Goal: Task Accomplishment & Management: Use online tool/utility

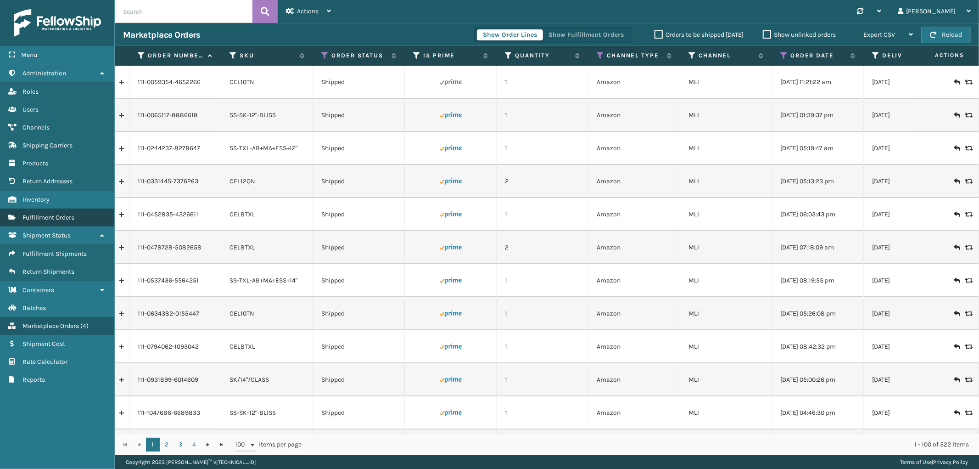
click at [53, 213] on span "Fulfillment Orders" at bounding box center [48, 217] width 52 height 8
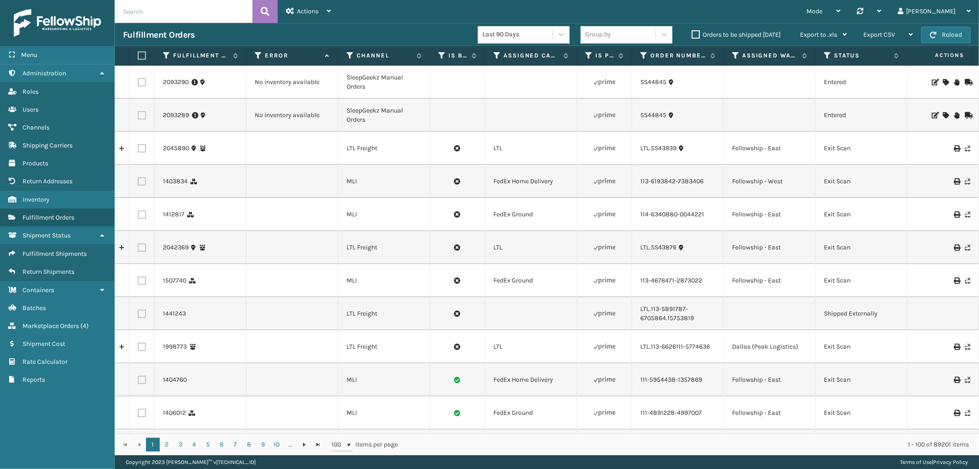
click at [943, 80] on icon at bounding box center [946, 82] width 6 height 6
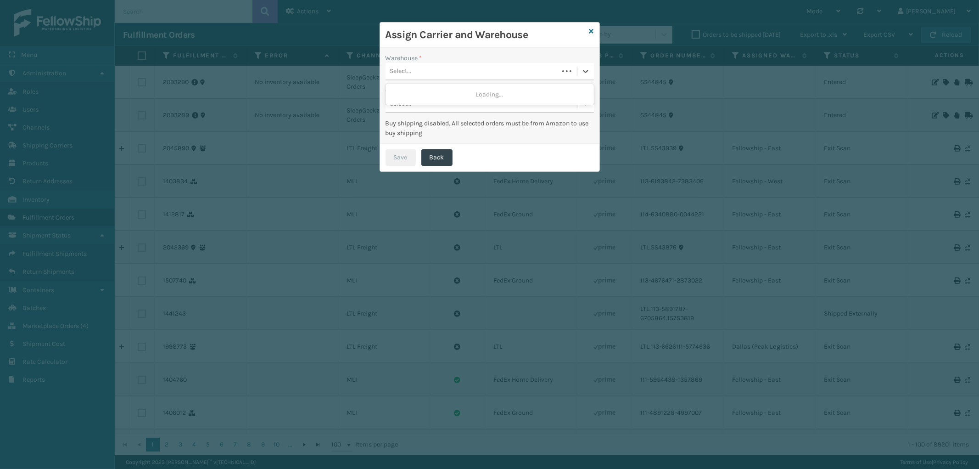
click at [452, 73] on div "Select..." at bounding box center [471, 71] width 173 height 15
click at [442, 90] on div "Fellowship - West" at bounding box center [489, 94] width 208 height 17
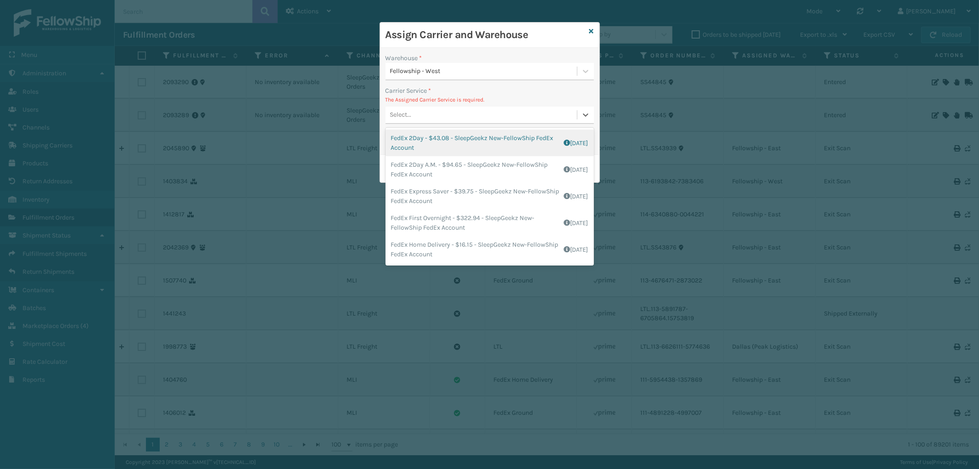
click at [464, 115] on div "Select..." at bounding box center [480, 114] width 191 height 15
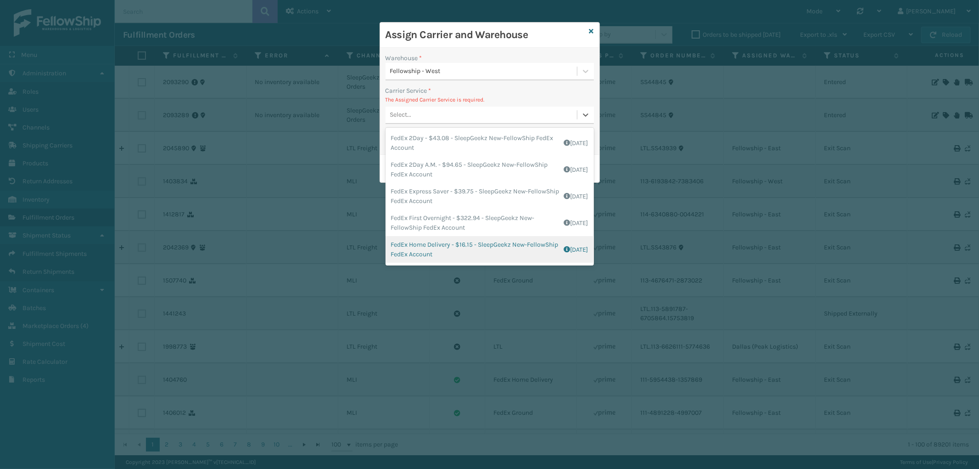
click at [486, 253] on div "FedEx Home Delivery - $16.15 - SleepGeekz New-FellowShip FedEx Account Shipping…" at bounding box center [489, 249] width 208 height 27
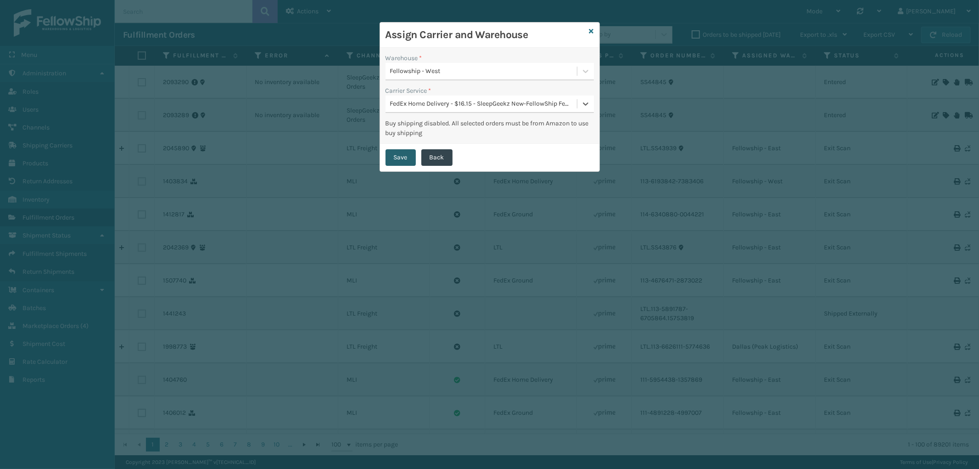
click at [410, 155] on button "Save" at bounding box center [400, 157] width 30 height 17
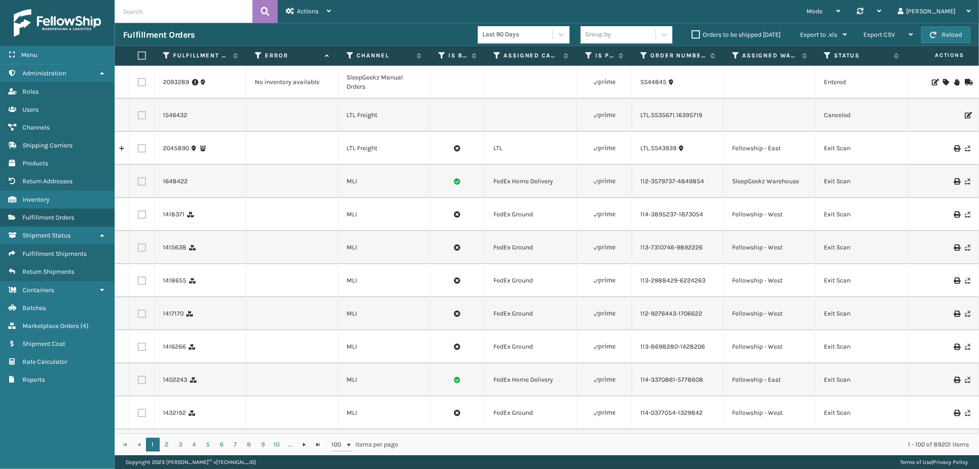
click at [943, 79] on icon at bounding box center [946, 82] width 6 height 6
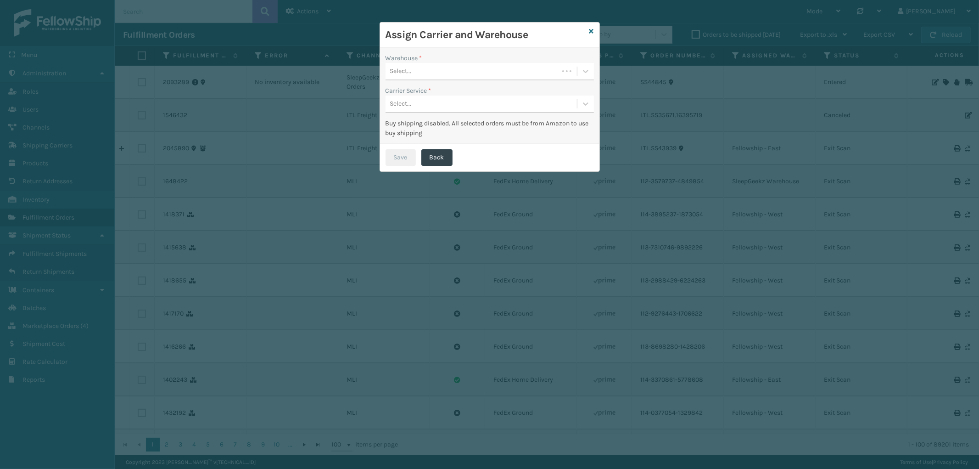
click at [466, 78] on div "Select..." at bounding box center [471, 71] width 173 height 15
click at [452, 94] on div "Fellowship - West" at bounding box center [489, 94] width 208 height 17
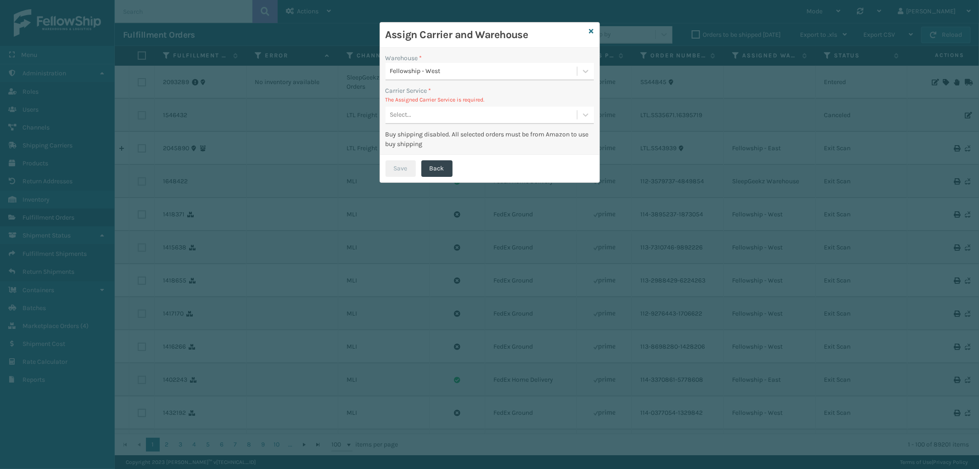
click at [479, 112] on div "Select..." at bounding box center [480, 114] width 191 height 15
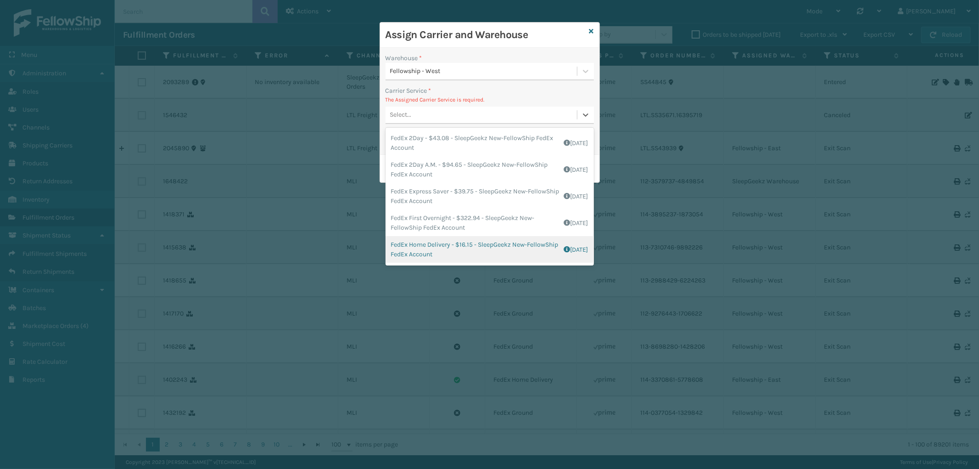
click at [443, 255] on div "FedEx Home Delivery - $16.15 - SleepGeekz New-FellowShip FedEx Account Shipping…" at bounding box center [489, 249] width 208 height 27
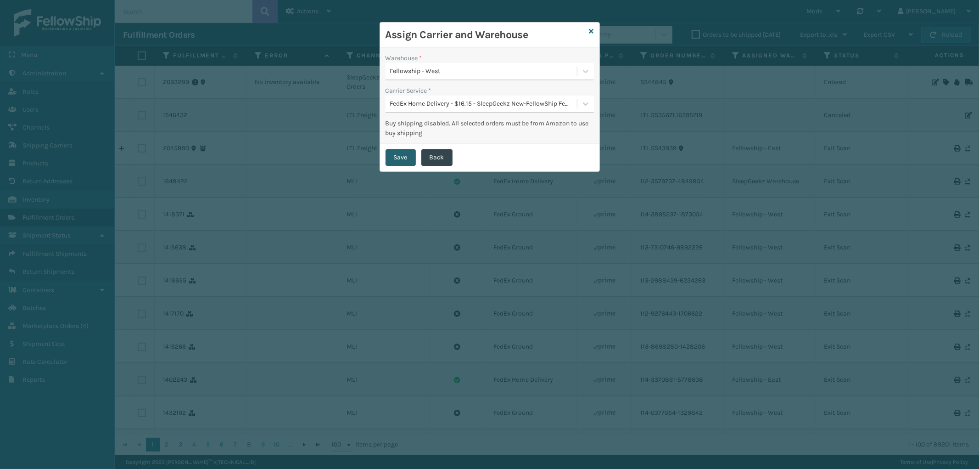
click at [395, 156] on button "Save" at bounding box center [400, 157] width 30 height 17
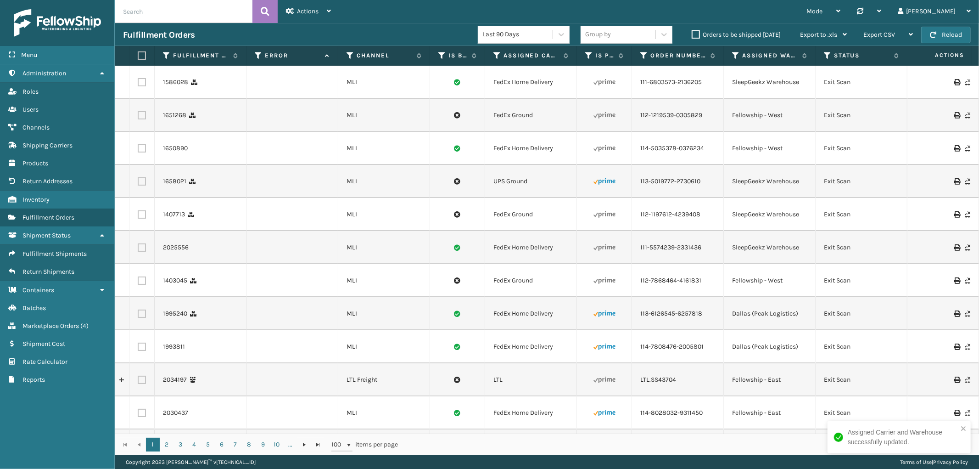
click at [954, 81] on icon at bounding box center [957, 82] width 6 height 6
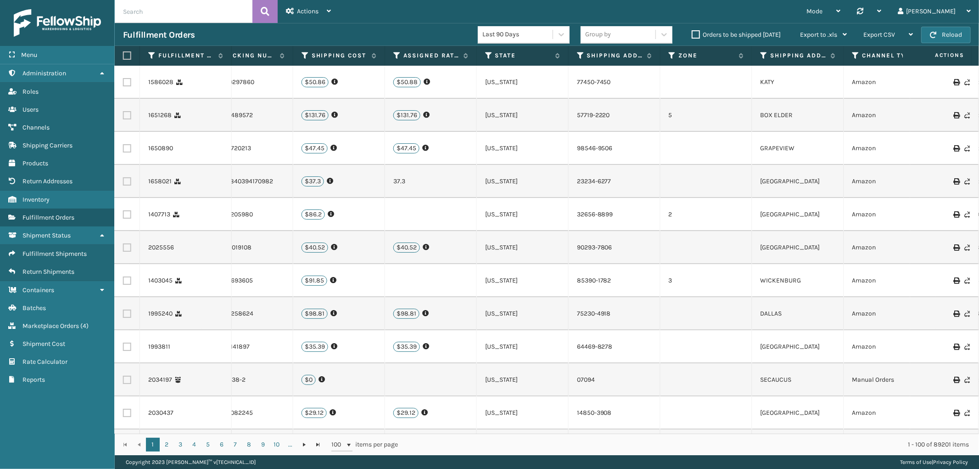
scroll to position [0, 1104]
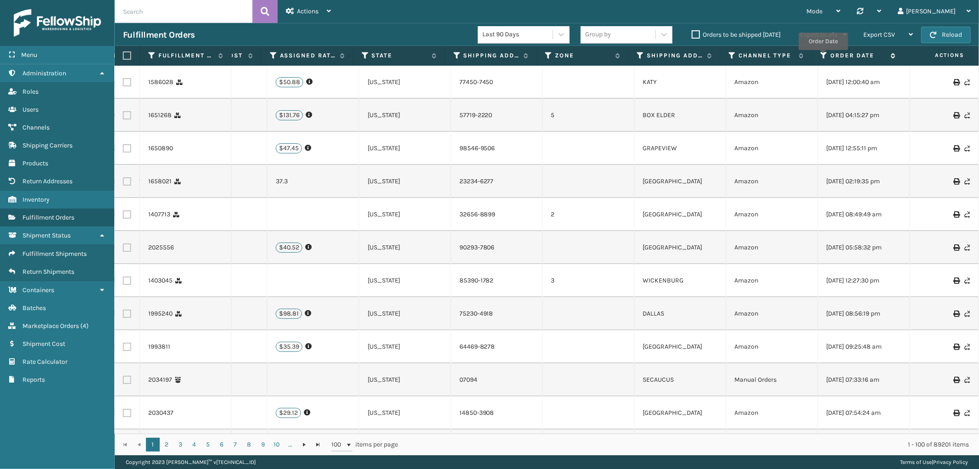
click at [823, 56] on icon at bounding box center [823, 55] width 7 height 8
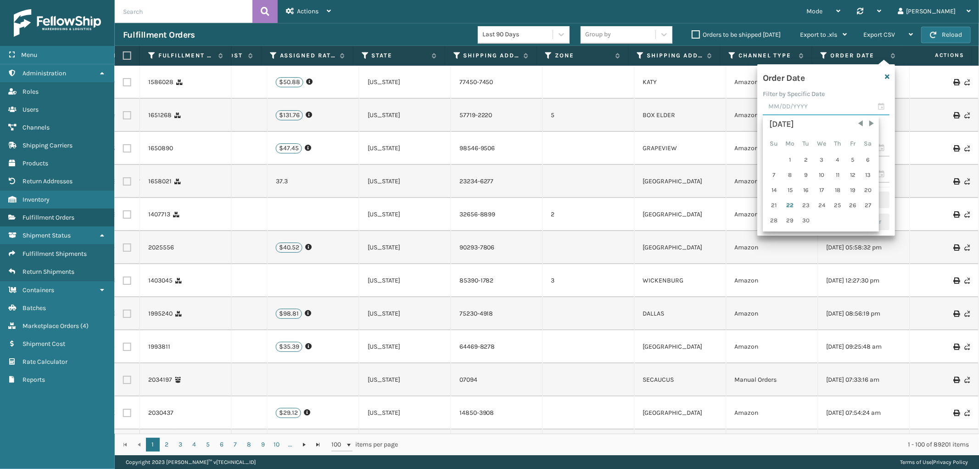
click at [799, 109] on input "text" at bounding box center [826, 107] width 127 height 17
click at [774, 200] on div "21" at bounding box center [774, 205] width 14 height 14
type input "[DATE]"
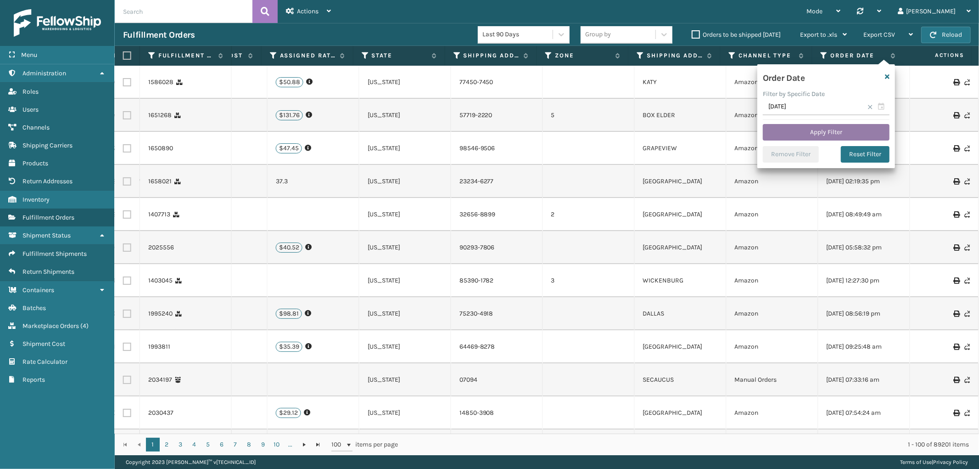
click at [834, 131] on button "Apply Filter" at bounding box center [826, 132] width 127 height 17
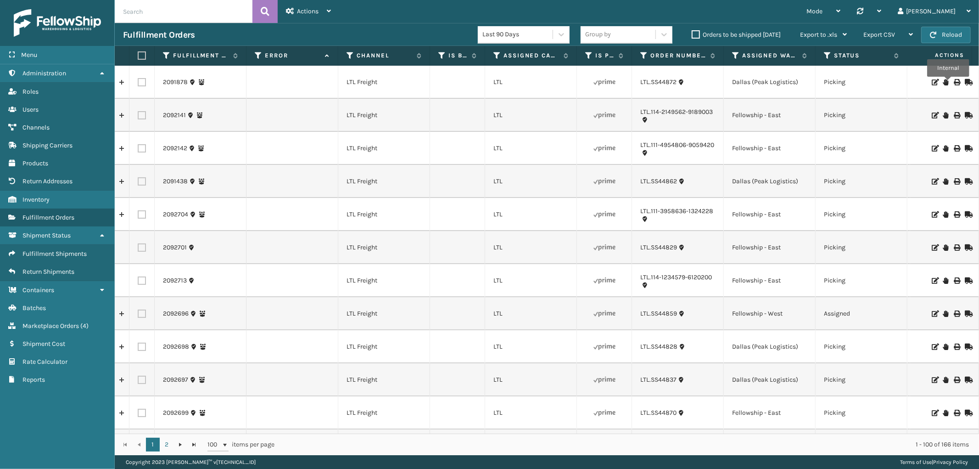
click at [954, 83] on icon at bounding box center [957, 82] width 6 height 6
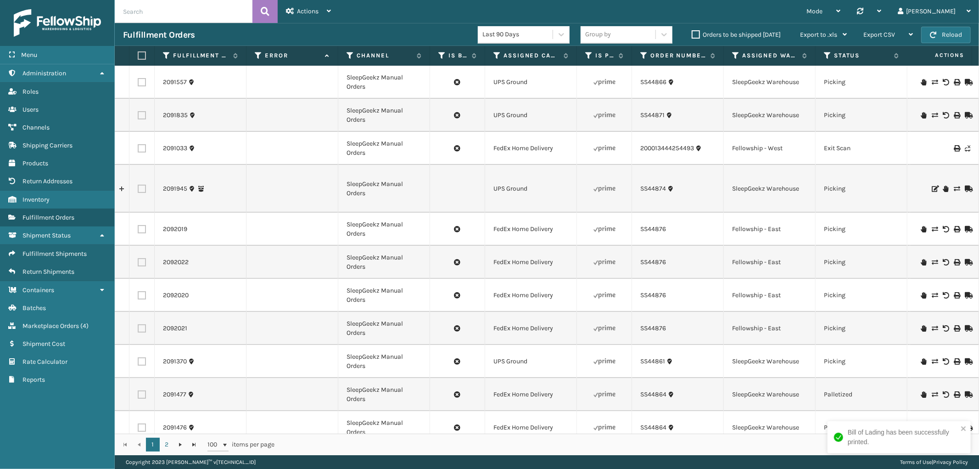
scroll to position [1121, 0]
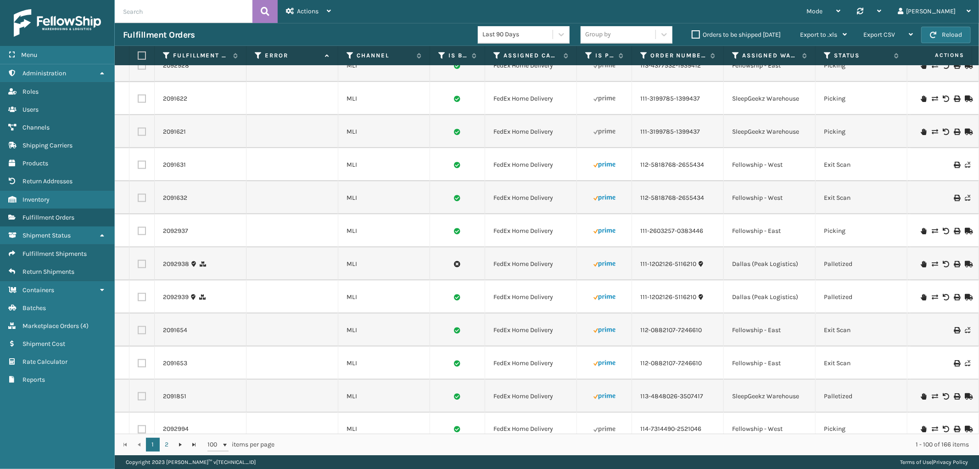
click at [954, 165] on icon at bounding box center [957, 165] width 6 height 6
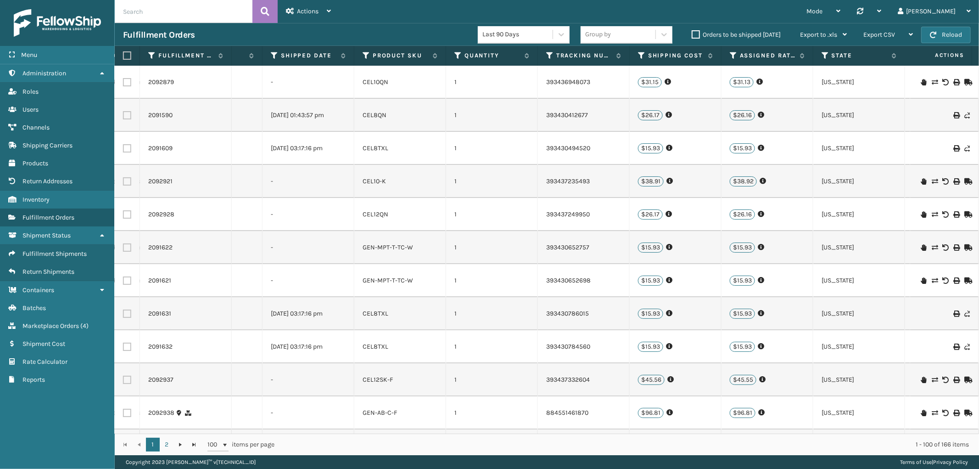
scroll to position [0, 1104]
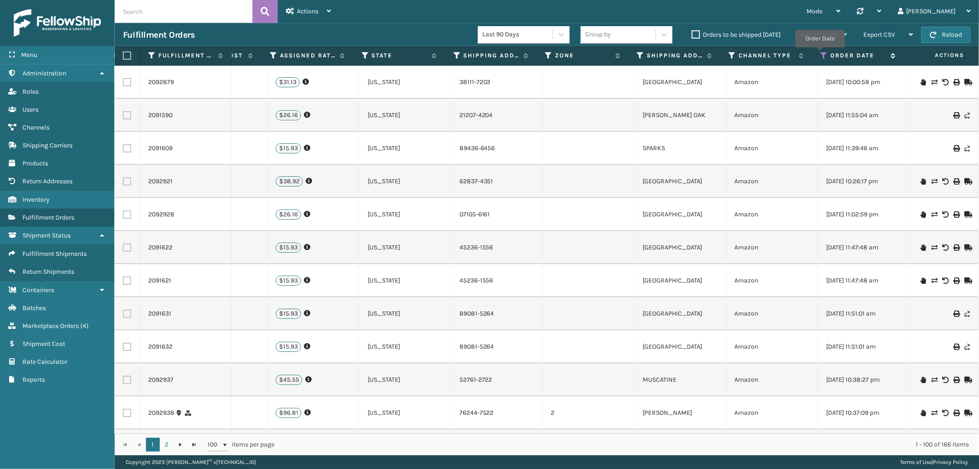
click at [820, 54] on icon at bounding box center [823, 55] width 7 height 8
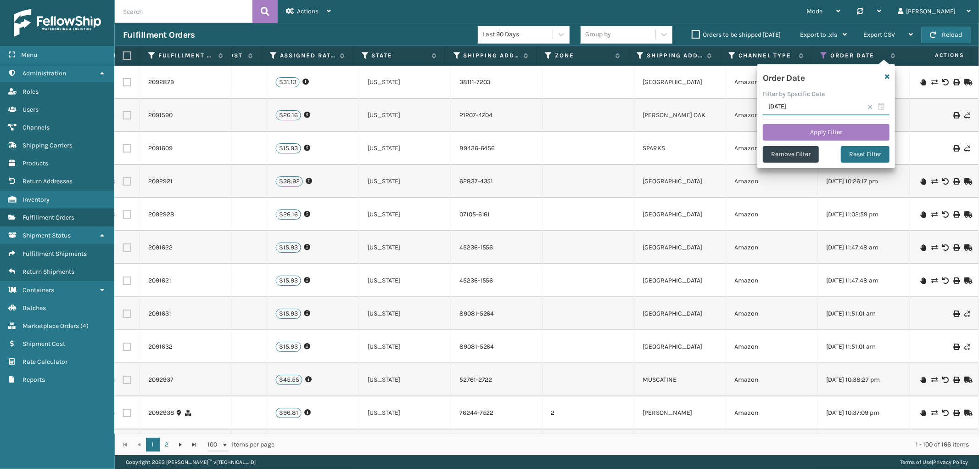
click at [873, 106] on input "[DATE]" at bounding box center [826, 107] width 127 height 17
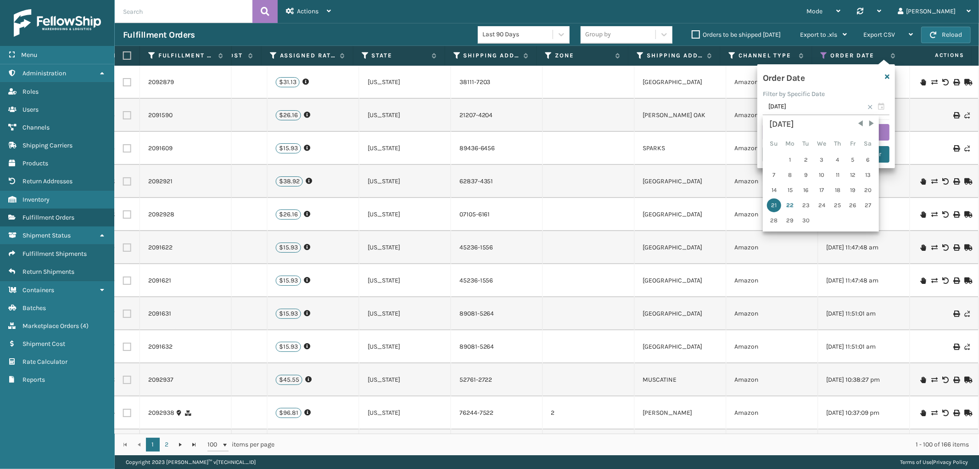
click at [868, 106] on span at bounding box center [870, 107] width 6 height 6
click at [856, 68] on div "Order Date Filter by Specific Date [DATE] Su Mo Tu We Th Fr Sa 1 2 3 4 5 6 7 8 …" at bounding box center [826, 149] width 138 height 171
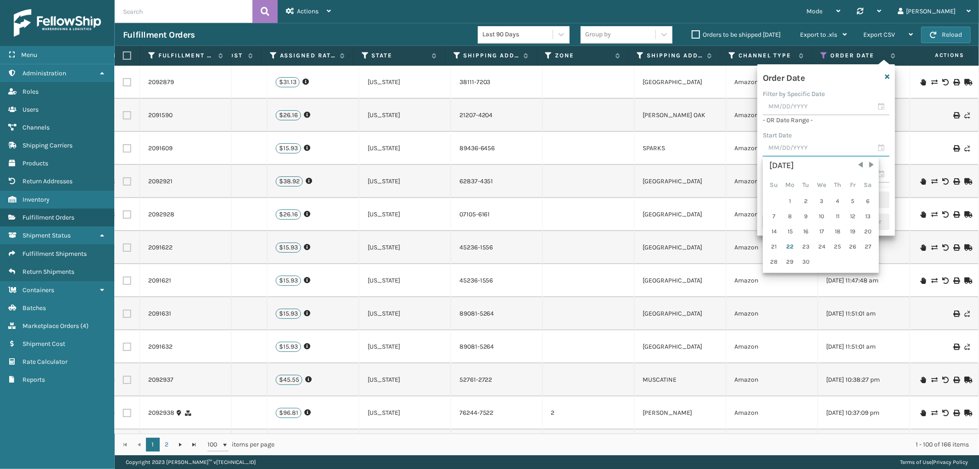
click at [812, 143] on input "text" at bounding box center [826, 148] width 127 height 17
click at [771, 229] on div "14" at bounding box center [774, 231] width 14 height 14
type input "[DATE]"
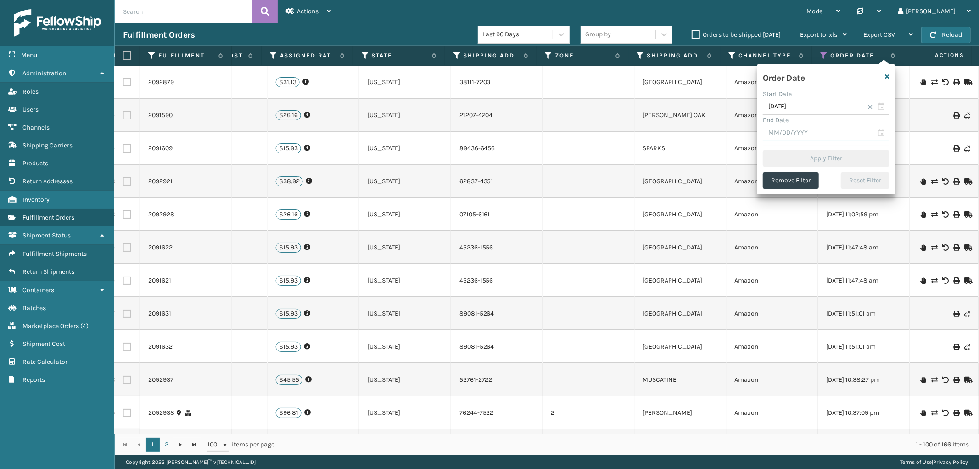
click at [830, 125] on input "text" at bounding box center [826, 133] width 127 height 17
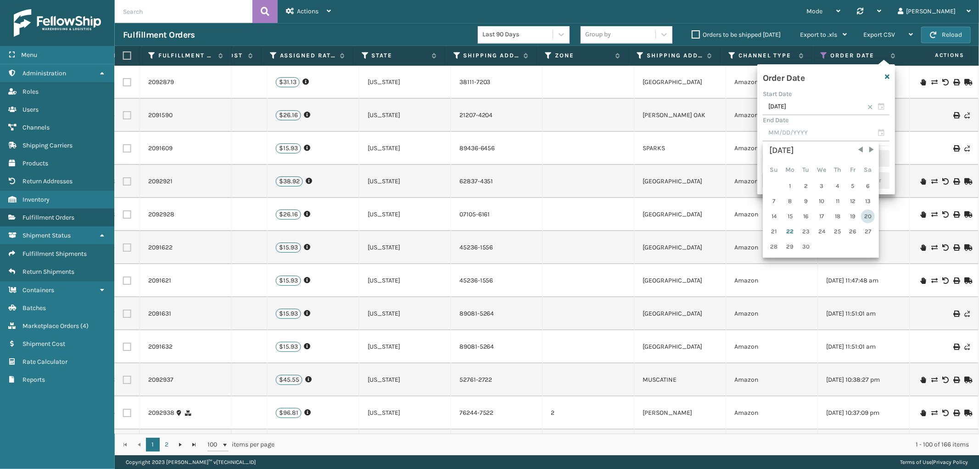
click at [863, 213] on div "20" at bounding box center [868, 216] width 14 height 14
type input "[DATE]"
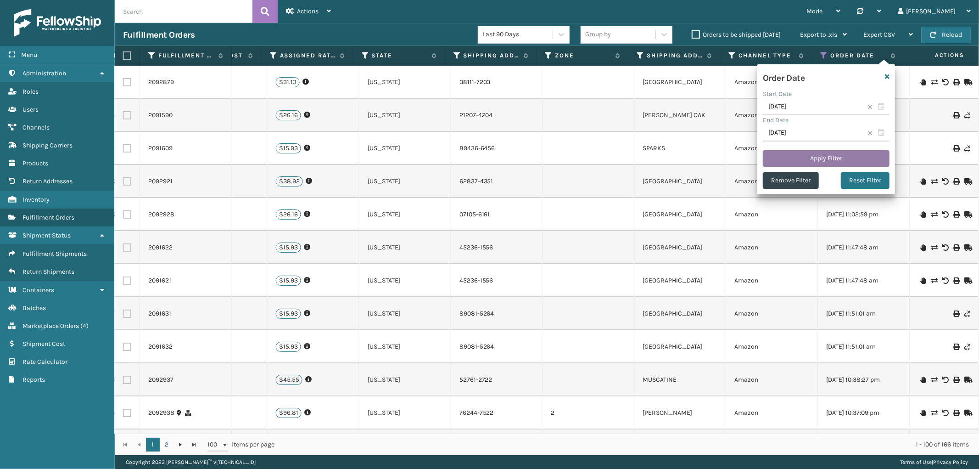
click at [805, 154] on button "Apply Filter" at bounding box center [826, 158] width 127 height 17
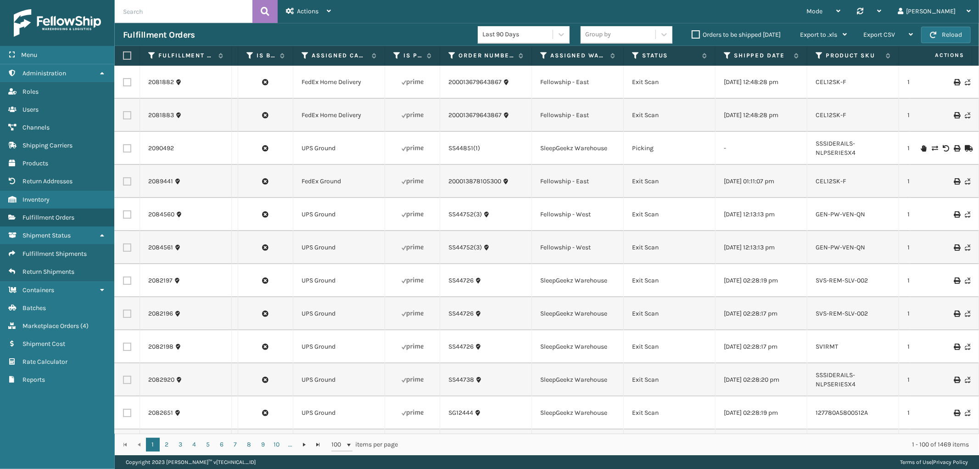
scroll to position [0, 0]
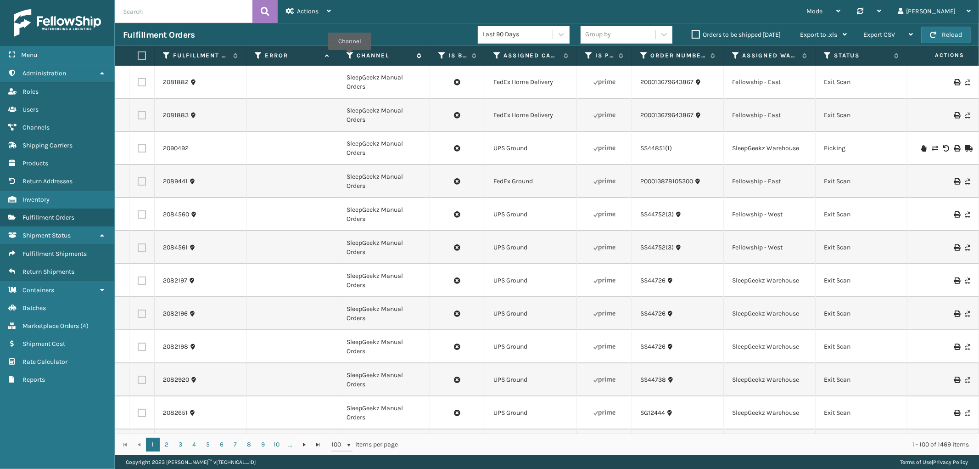
click at [350, 56] on icon at bounding box center [349, 55] width 7 height 8
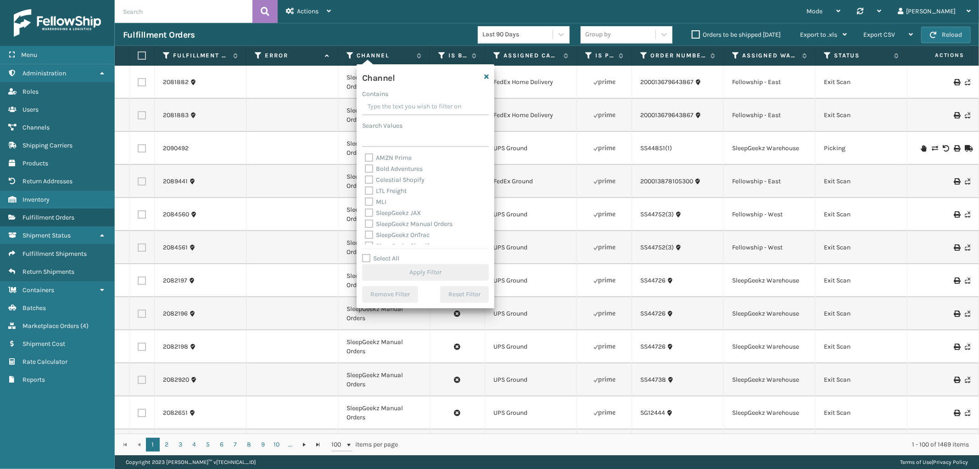
click at [369, 199] on label "MLI" at bounding box center [376, 202] width 22 height 8
click at [365, 199] on input "MLI" at bounding box center [365, 199] width 0 height 6
checkbox input "true"
click at [442, 268] on button "Apply Filter" at bounding box center [425, 272] width 127 height 17
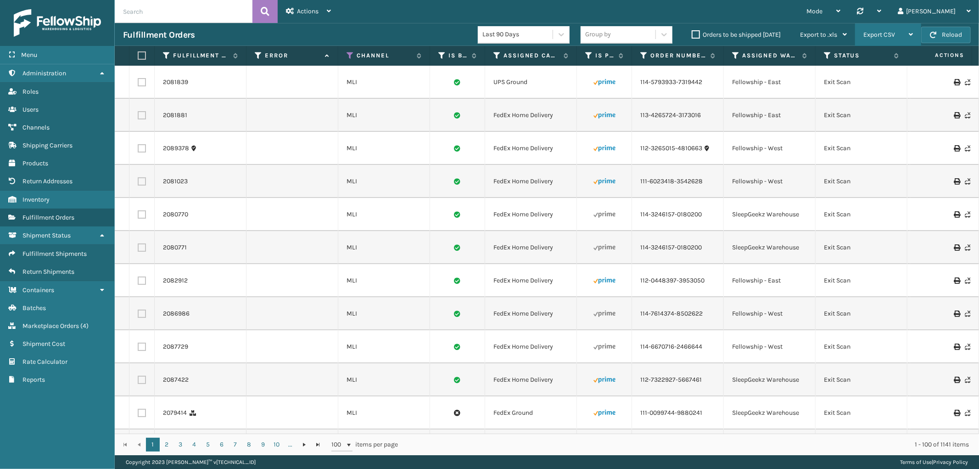
click at [891, 33] on span "Export CSV" at bounding box center [879, 35] width 32 height 8
click at [817, 89] on li "Export All Pages" at bounding box center [859, 84] width 123 height 25
